Goal: Task Accomplishment & Management: Use online tool/utility

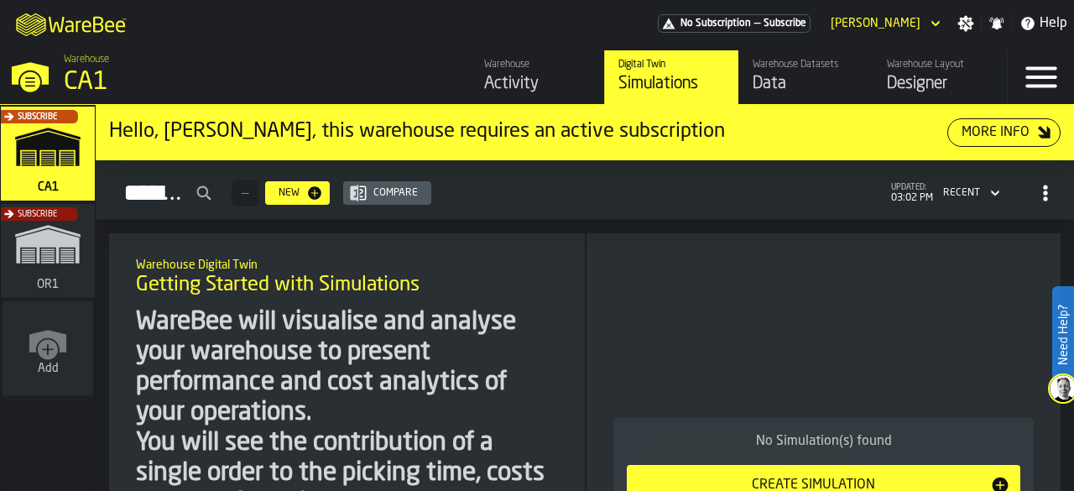
click at [913, 75] on div "Designer" at bounding box center [940, 83] width 107 height 23
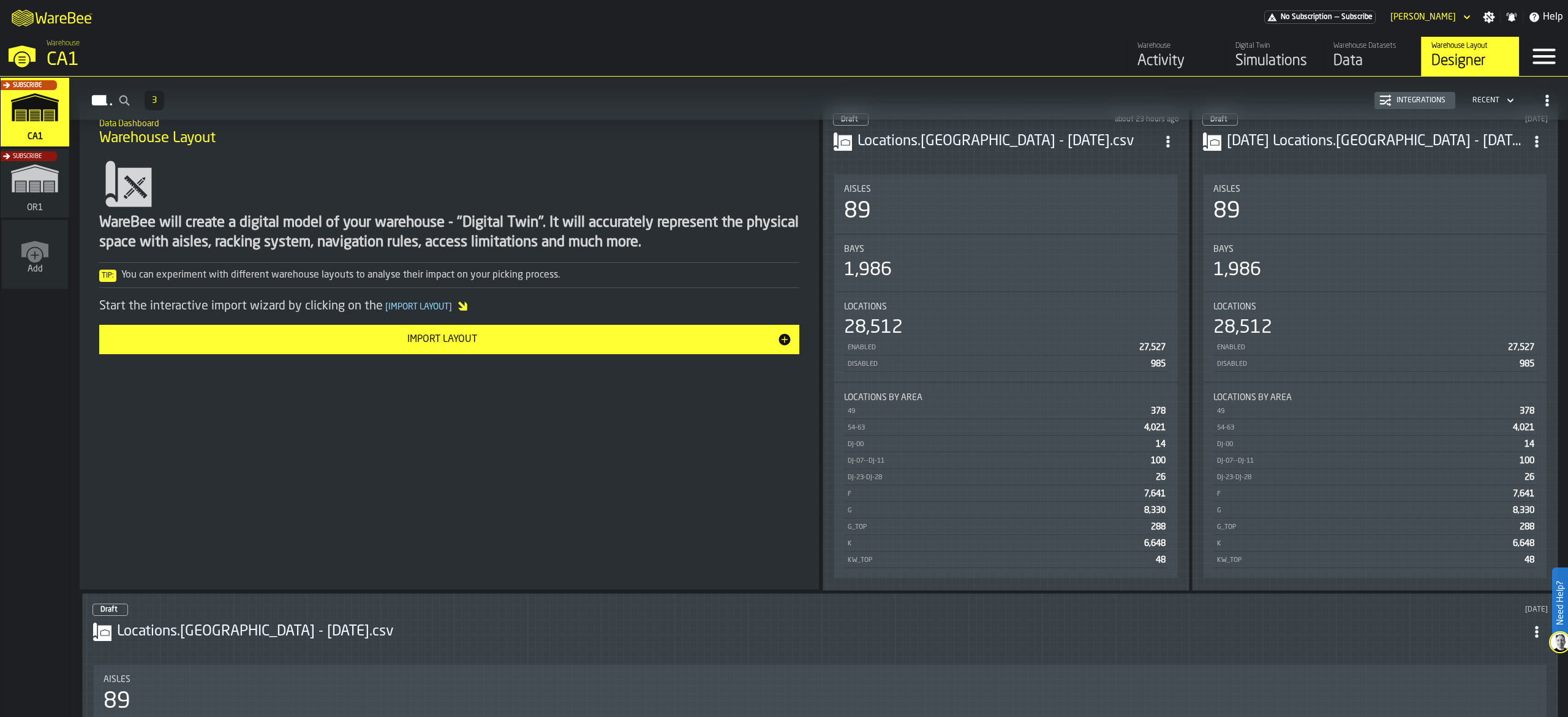
scroll to position [123, 0]
drag, startPoint x: 641, startPoint y: 3, endPoint x: 780, endPoint y: 16, distance: 139.6
click at [780, 16] on div "M A K I N G W A R E H O U S E S M O R E EF F I C I E N T No Subscription — Subs…" at bounding box center [784, 17] width 1568 height 34
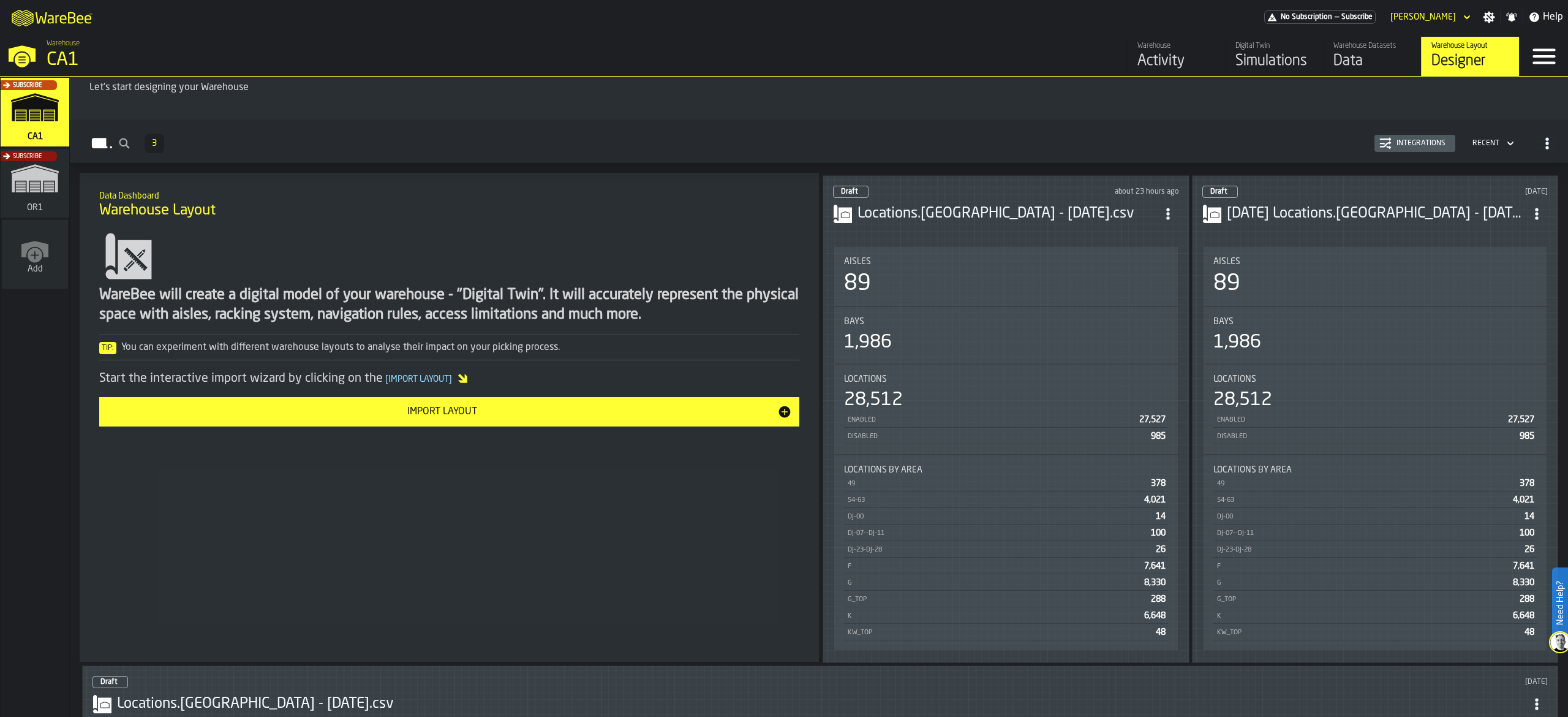
scroll to position [0, 0]
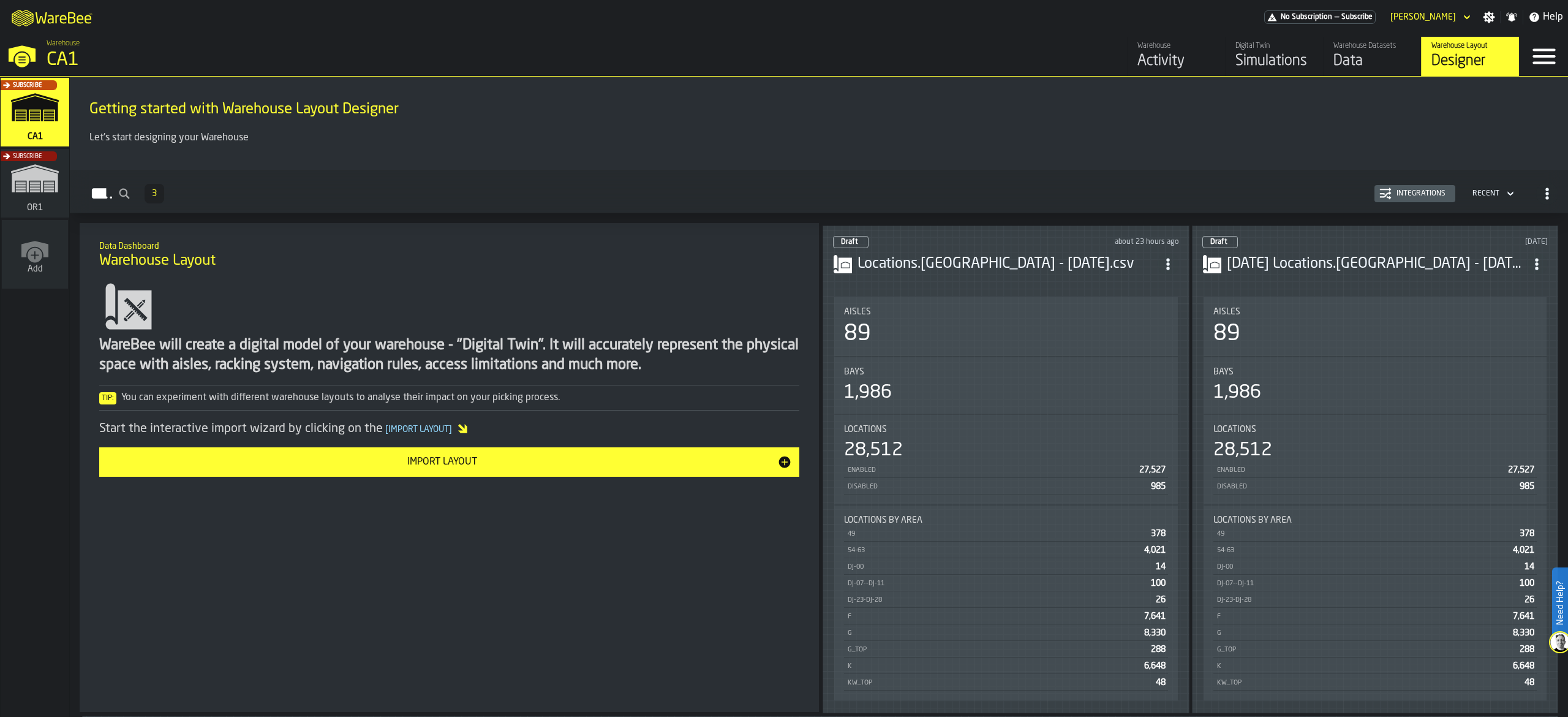
click at [783, 246] on header "Draft about 23 hours ago Locations.[GEOGRAPHIC_DATA] - [DATE].csv" at bounding box center [1006, 260] width 346 height 49
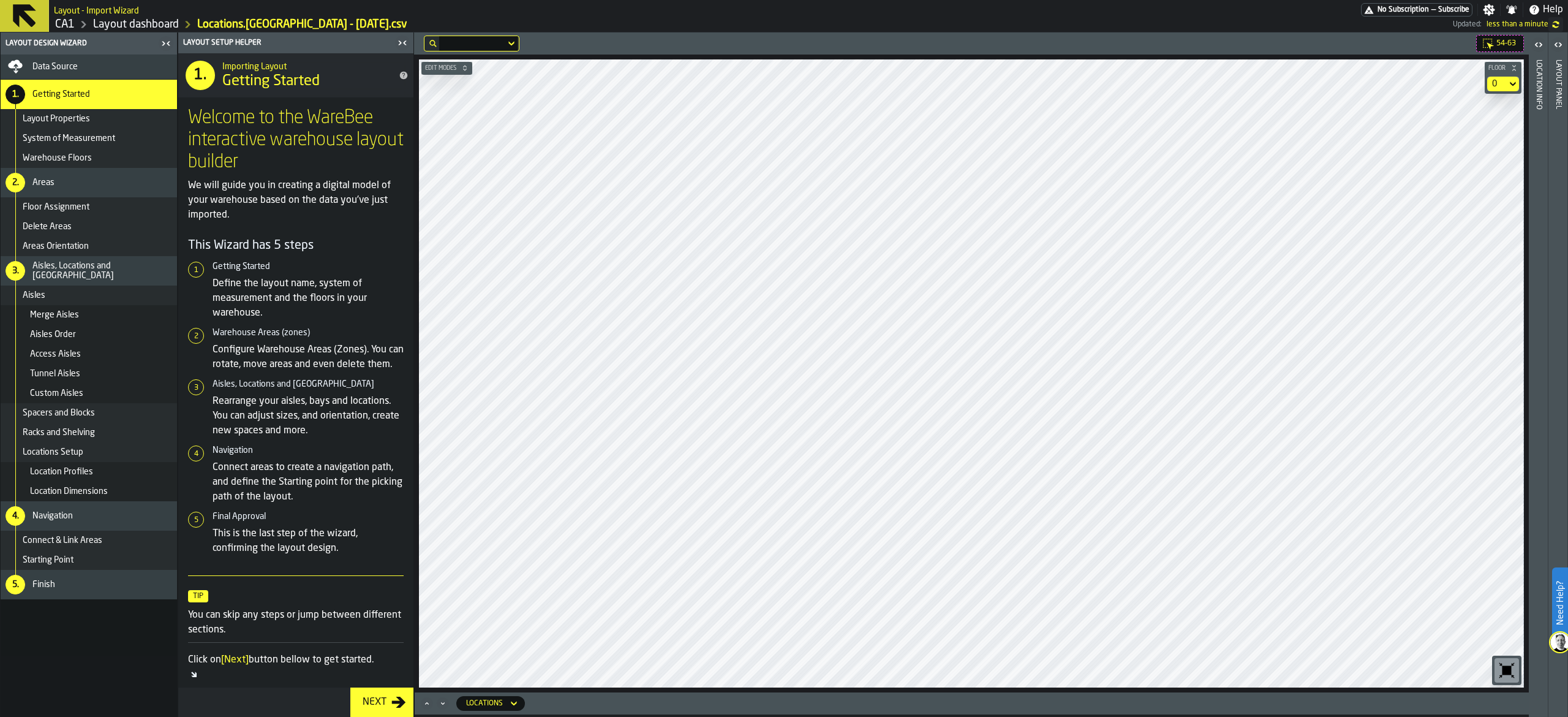
click at [116, 63] on div "Data Source" at bounding box center [101, 66] width 139 height 9
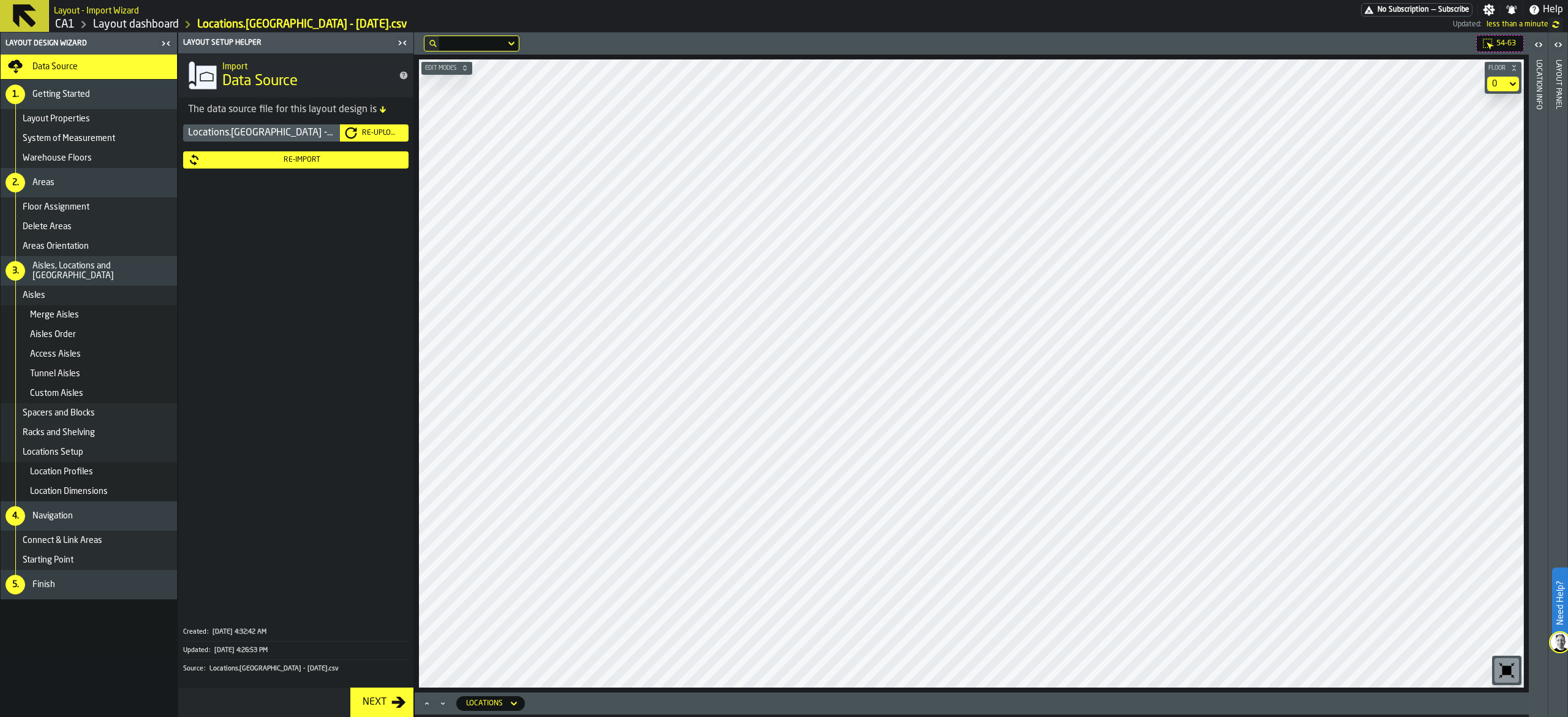
click at [289, 153] on button "Re-Import" at bounding box center [296, 159] width 226 height 17
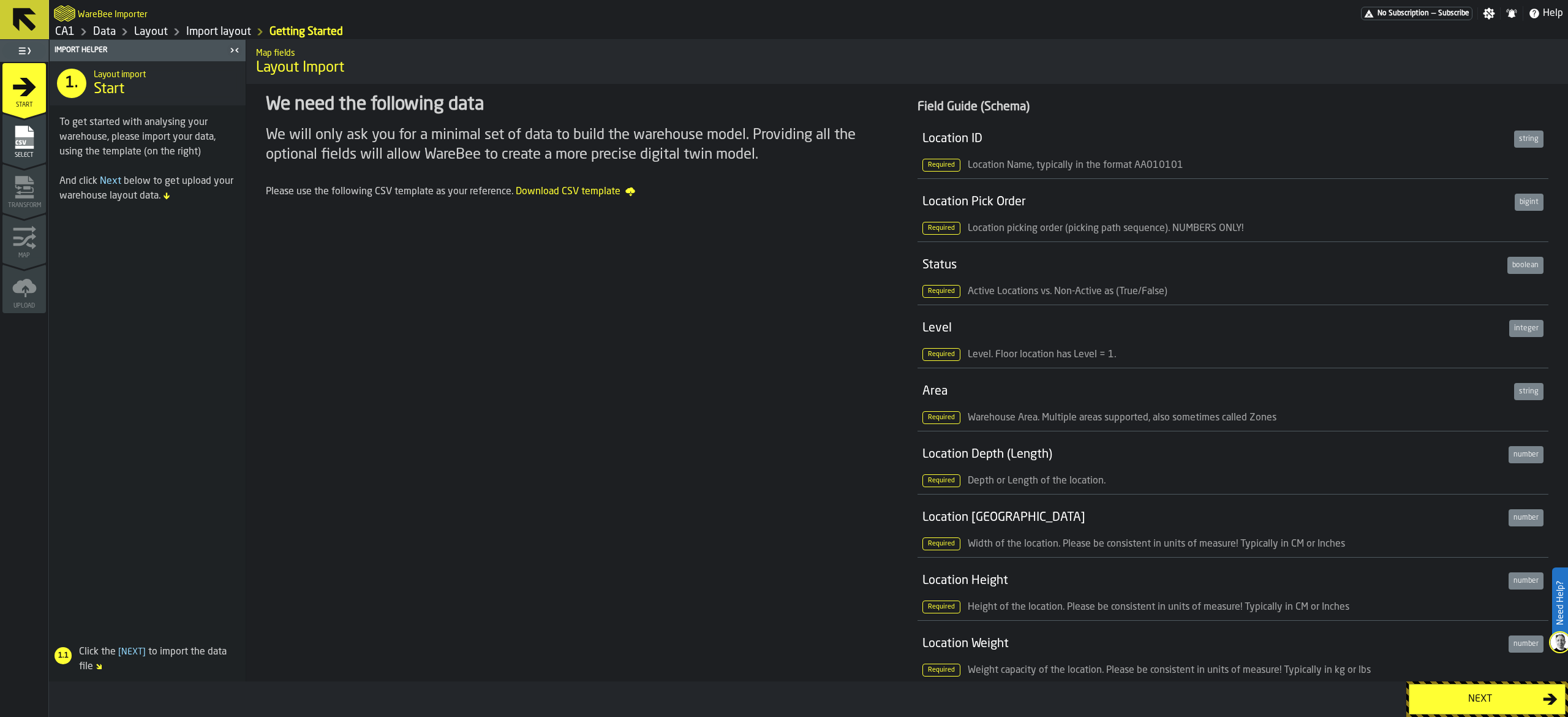
click at [783, 358] on div "Next" at bounding box center [1480, 699] width 126 height 15
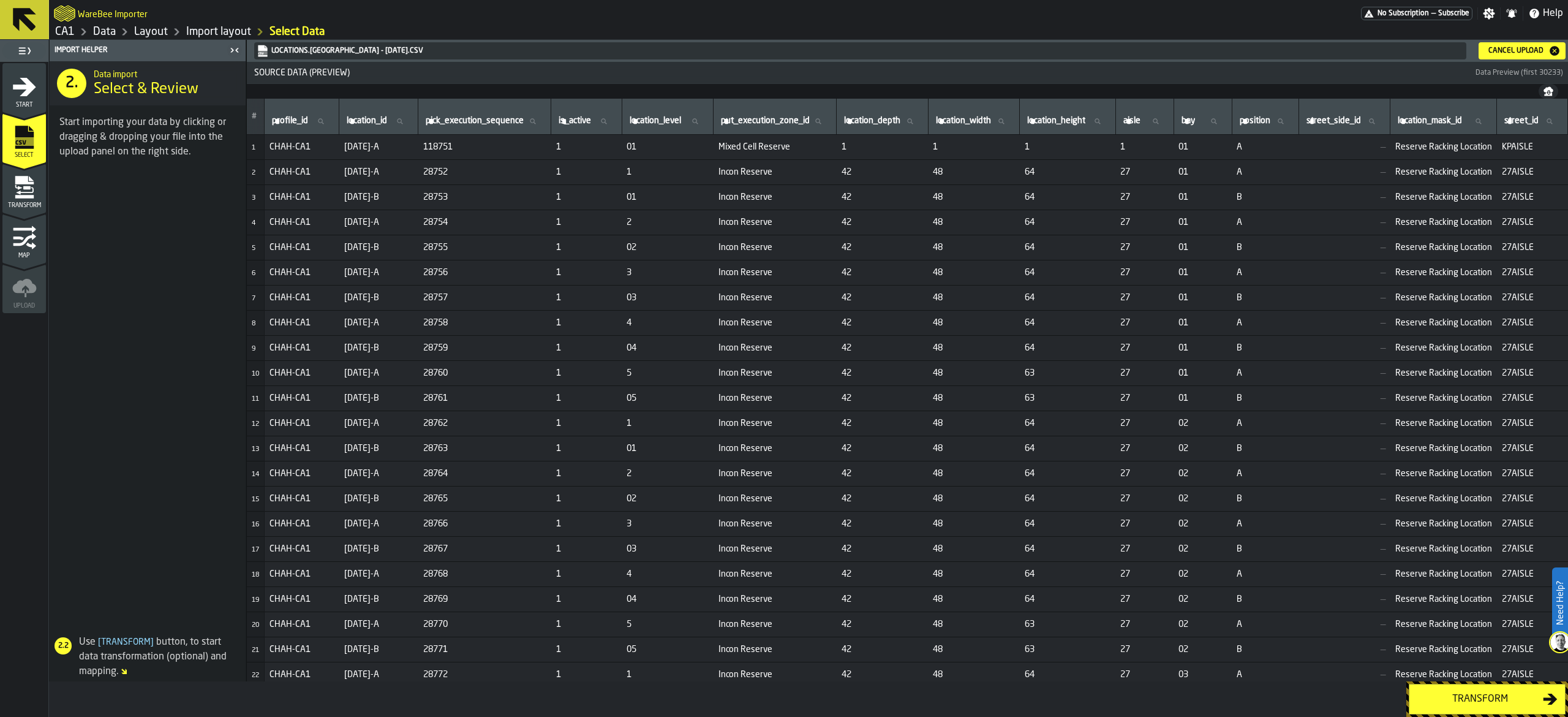
click at [783, 358] on button "Transform" at bounding box center [1487, 699] width 157 height 31
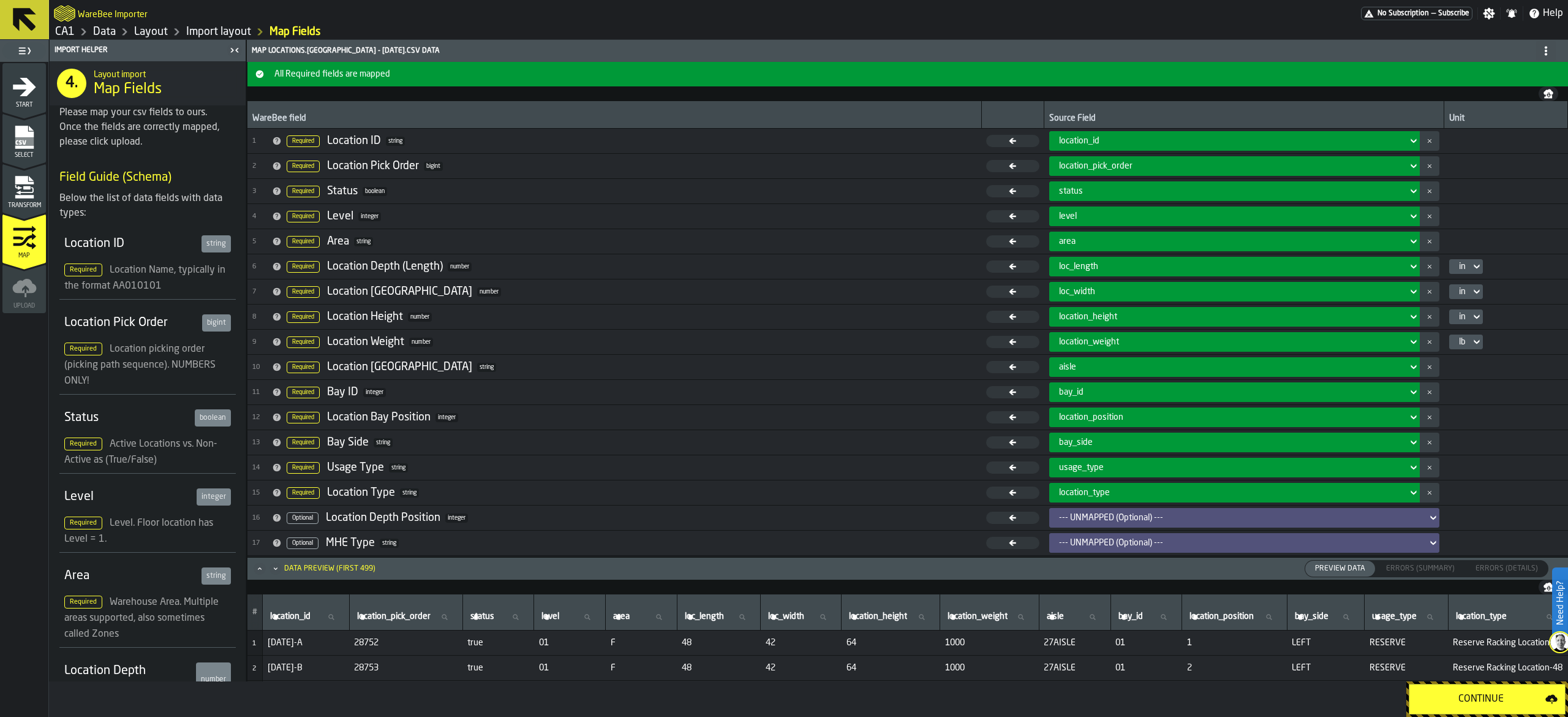
click at [28, 184] on icon "menu Transform" at bounding box center [25, 188] width 25 height 25
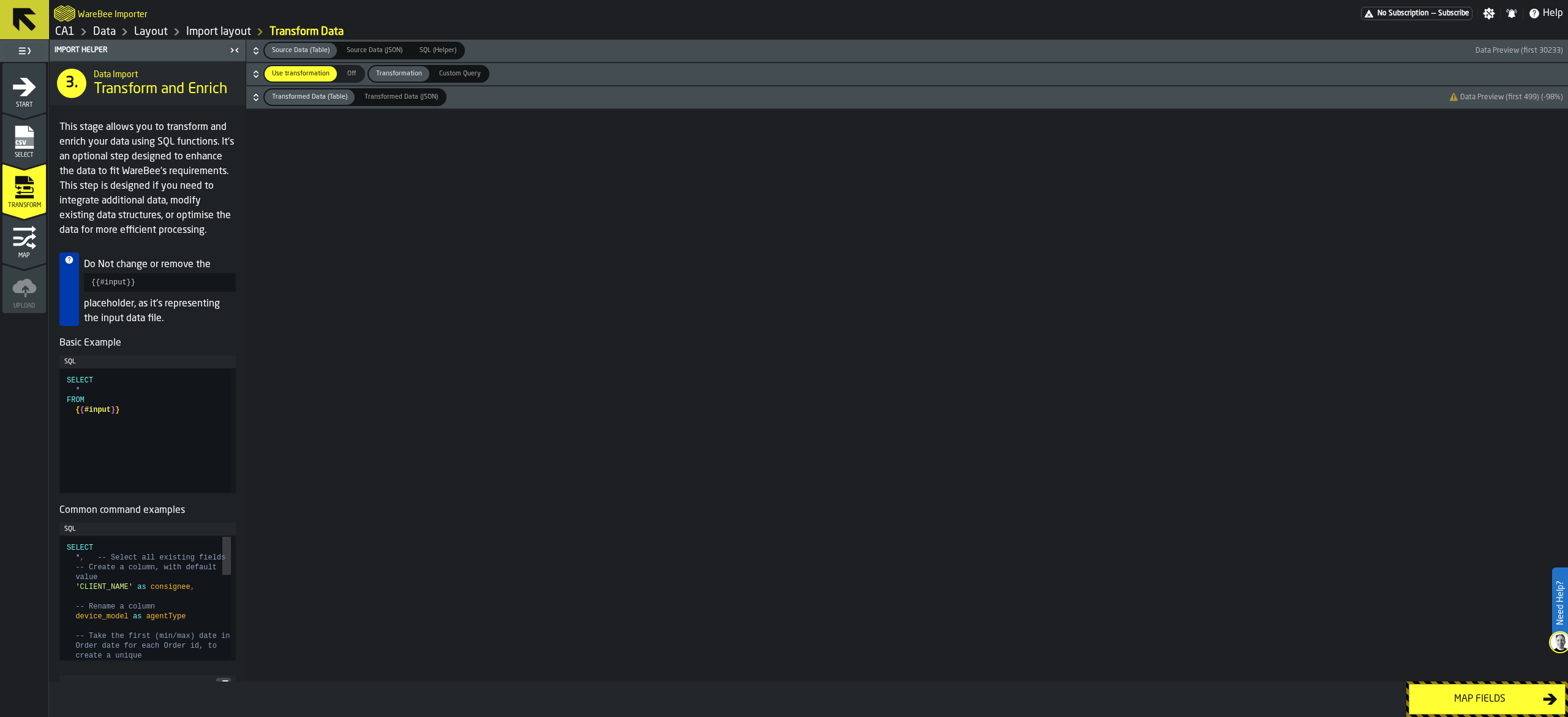
type textarea "**********"
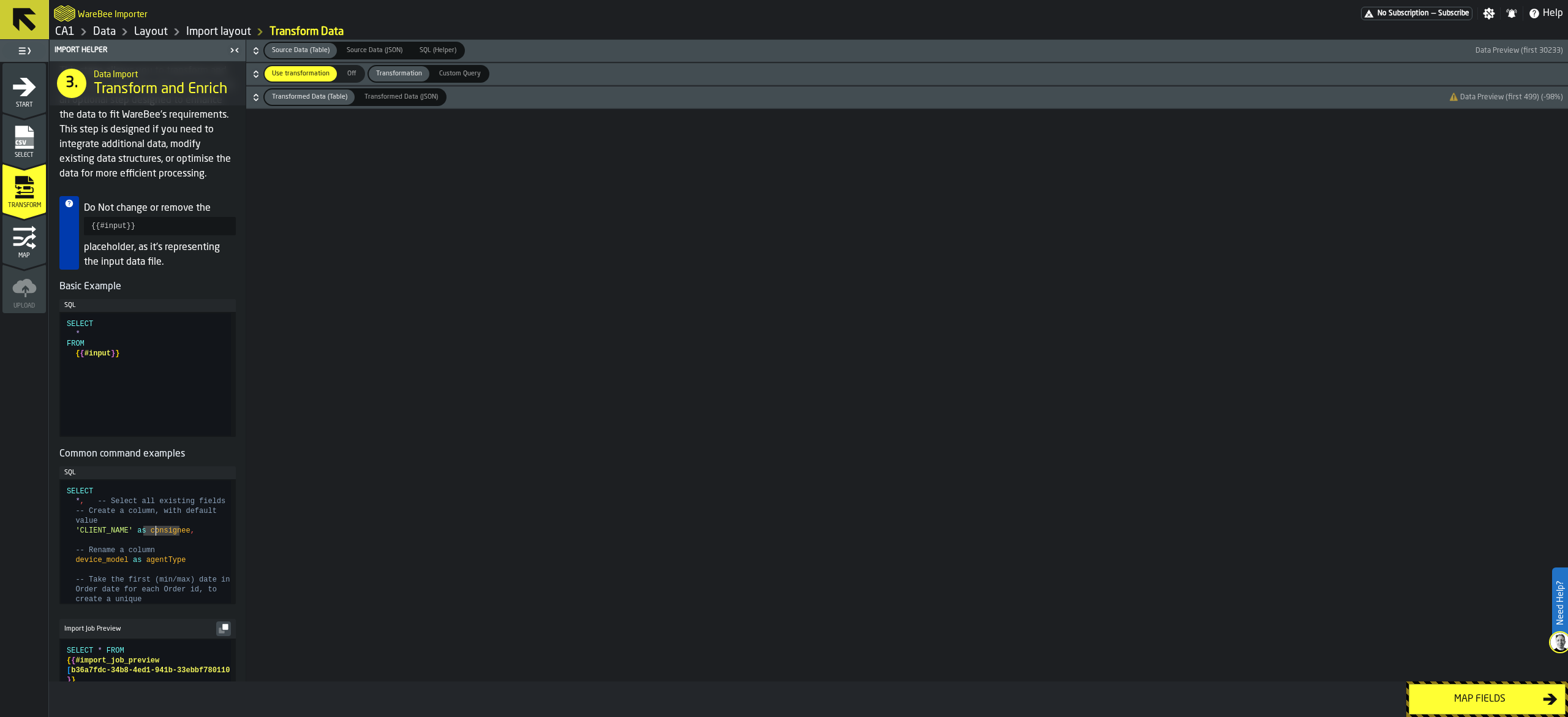
scroll to position [43, 0]
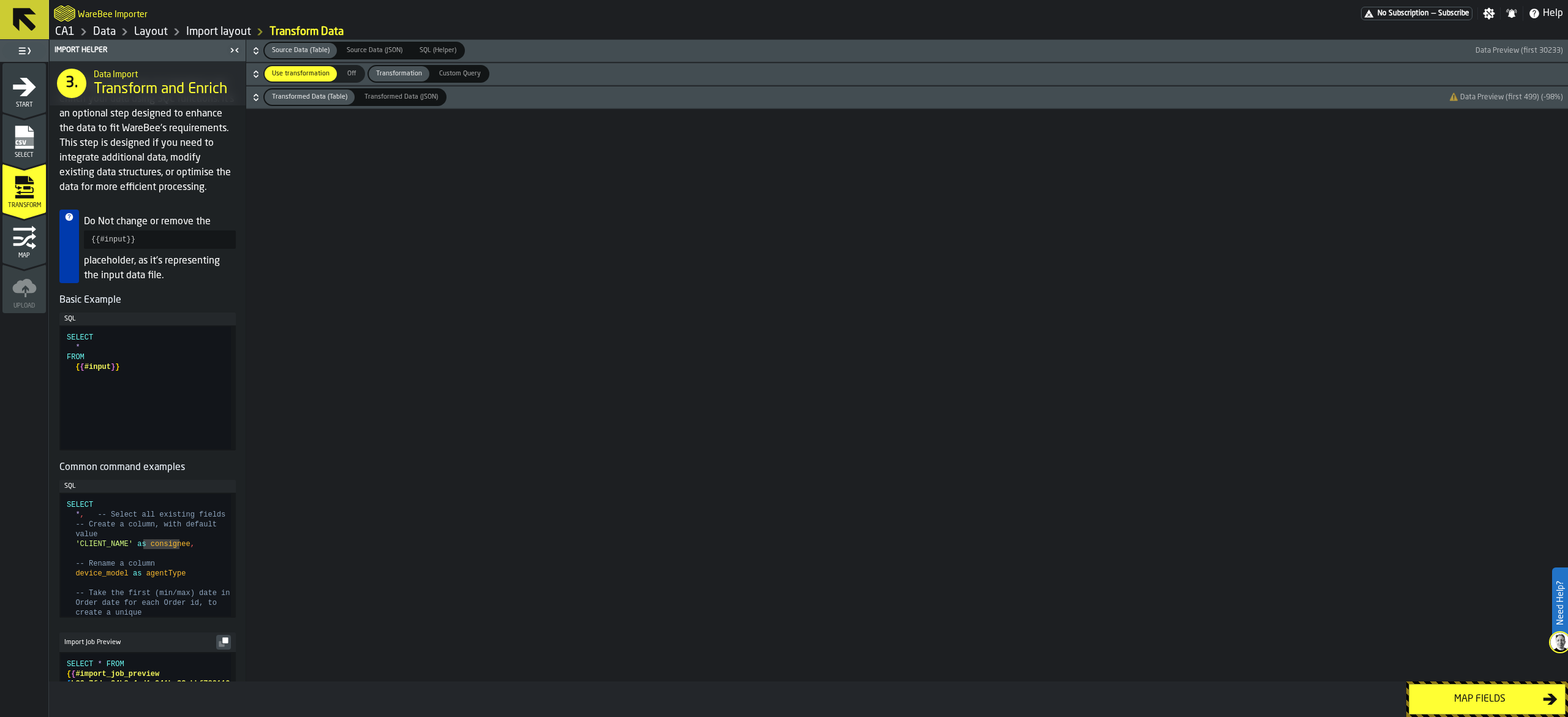
click at [253, 72] on icon "button-" at bounding box center [255, 74] width 12 height 12
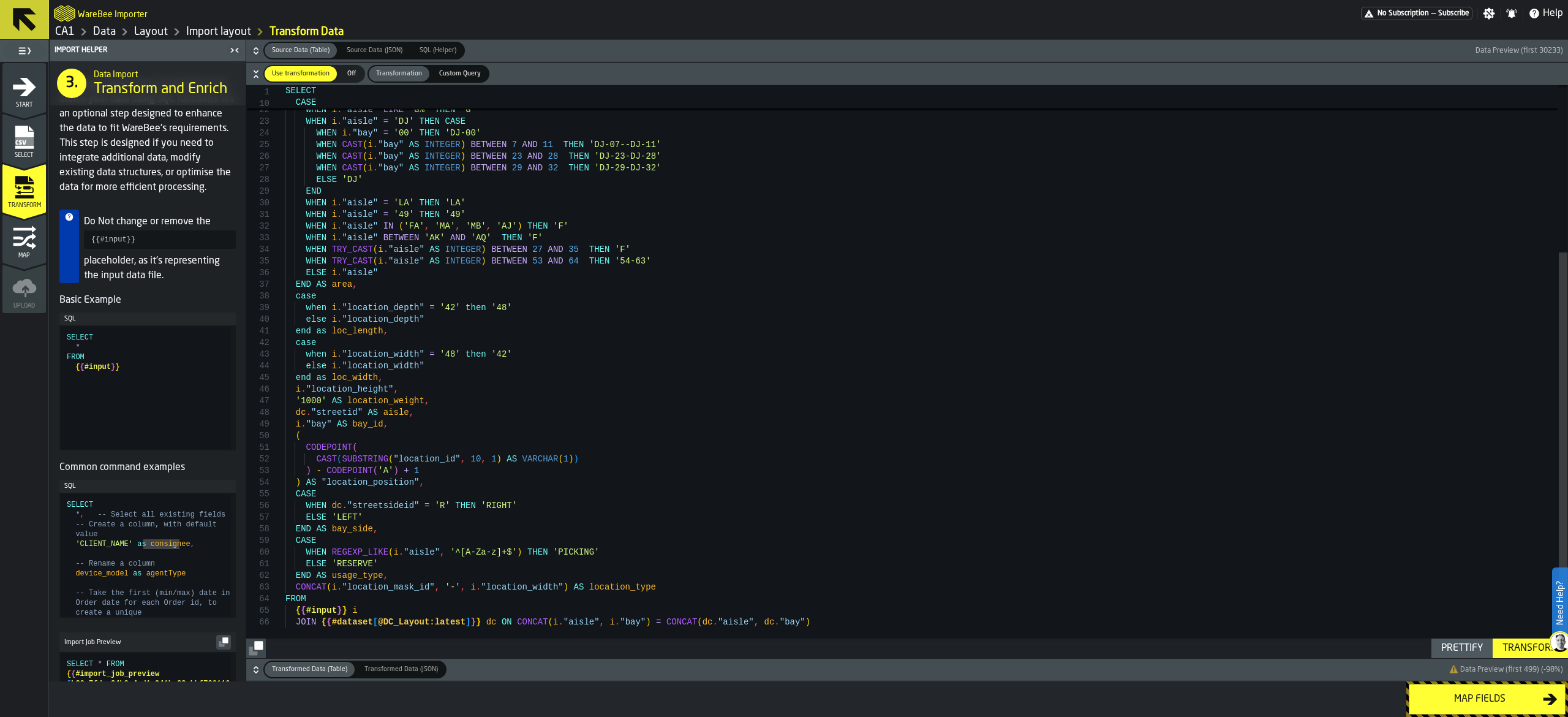
click at [260, 358] on icon "button-" at bounding box center [255, 670] width 12 height 12
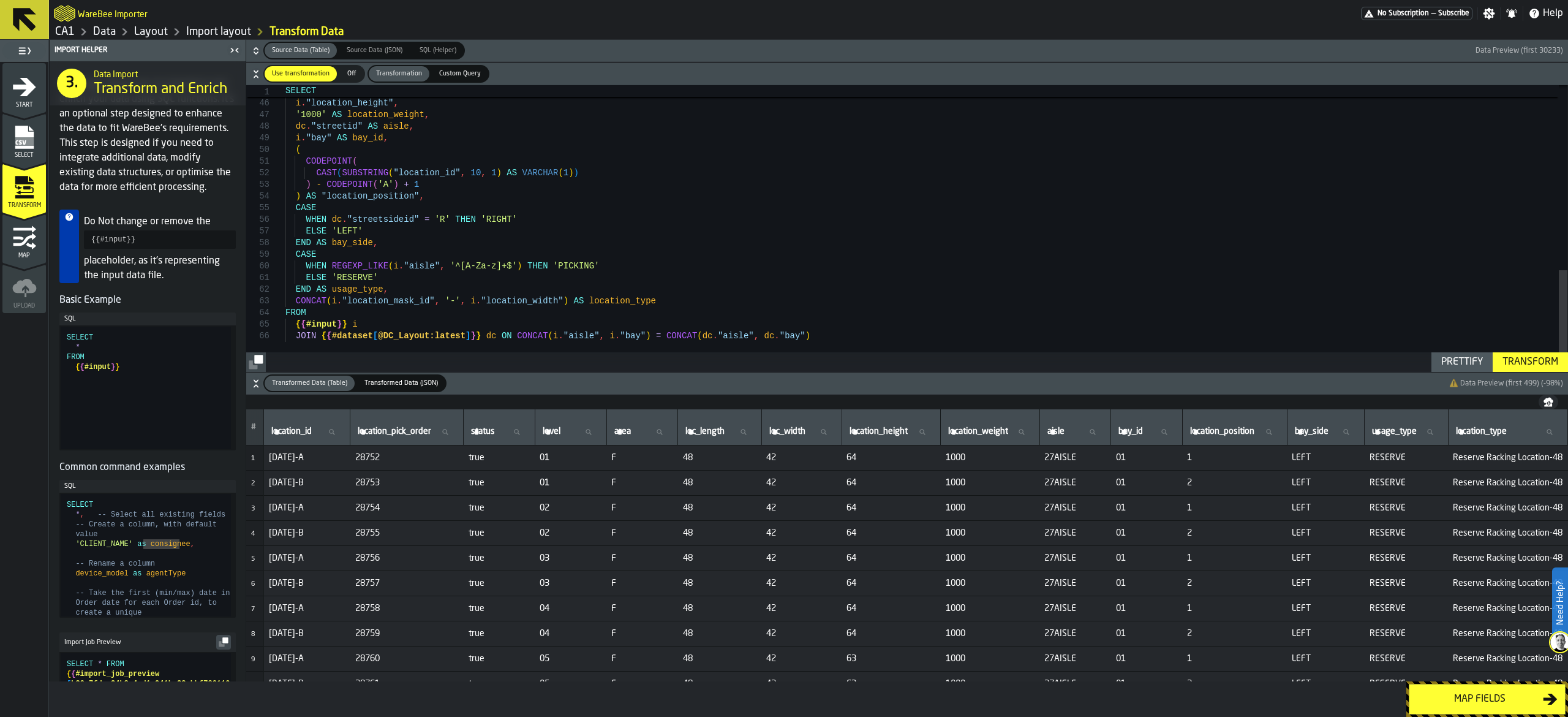
type textarea "**********"
click at [783, 95] on textarea "Find" at bounding box center [1358, 94] width 102 height 14
